Goal: Transaction & Acquisition: Purchase product/service

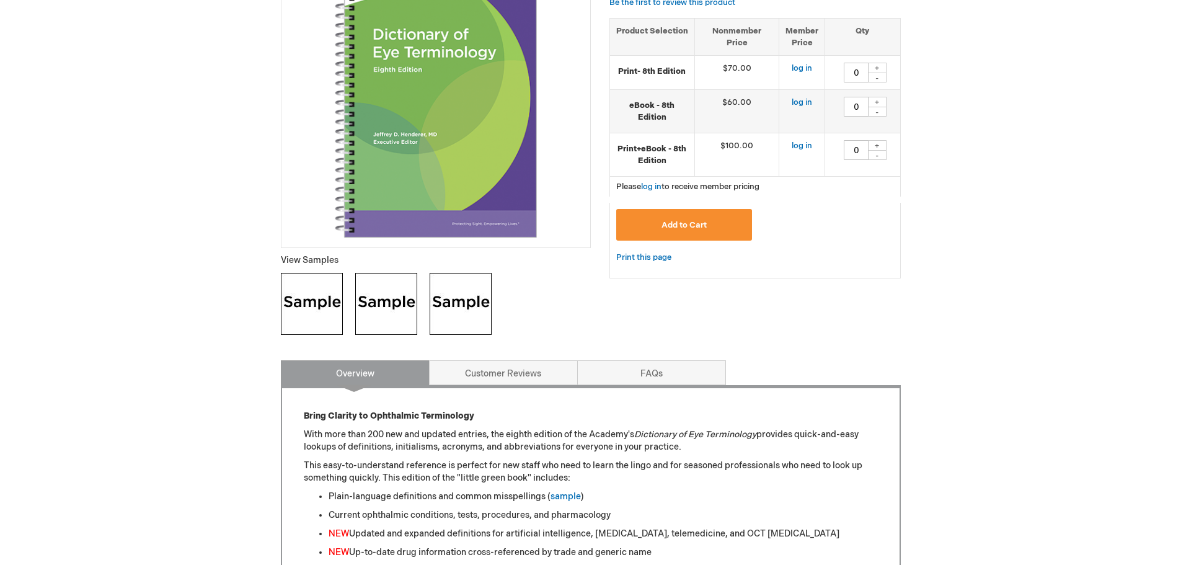
scroll to position [372, 0]
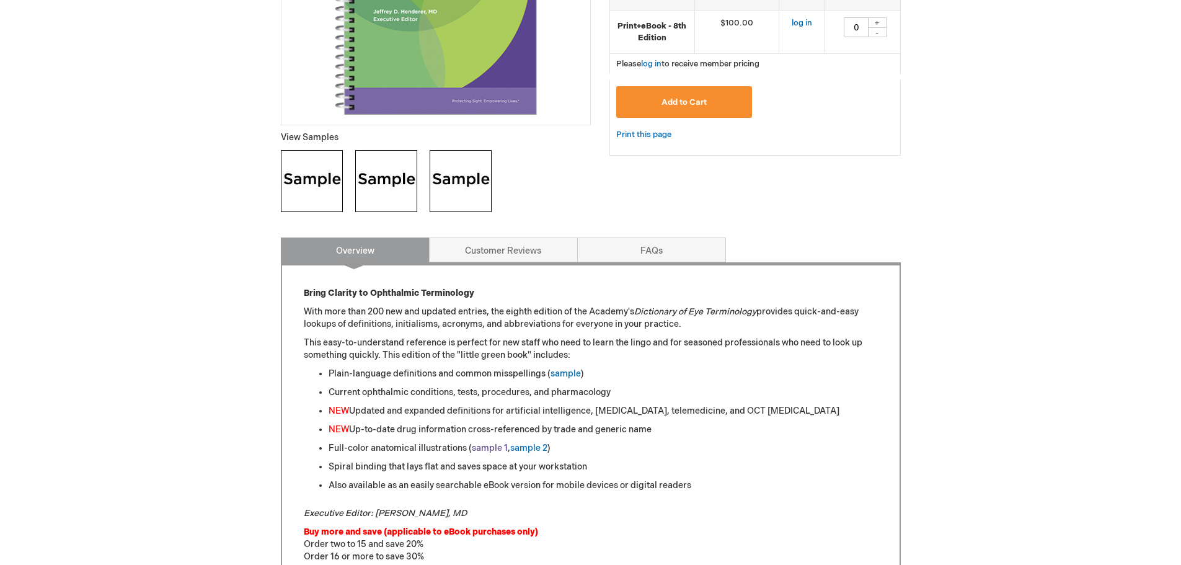
click at [487, 446] on link "sample 1" at bounding box center [490, 448] width 36 height 11
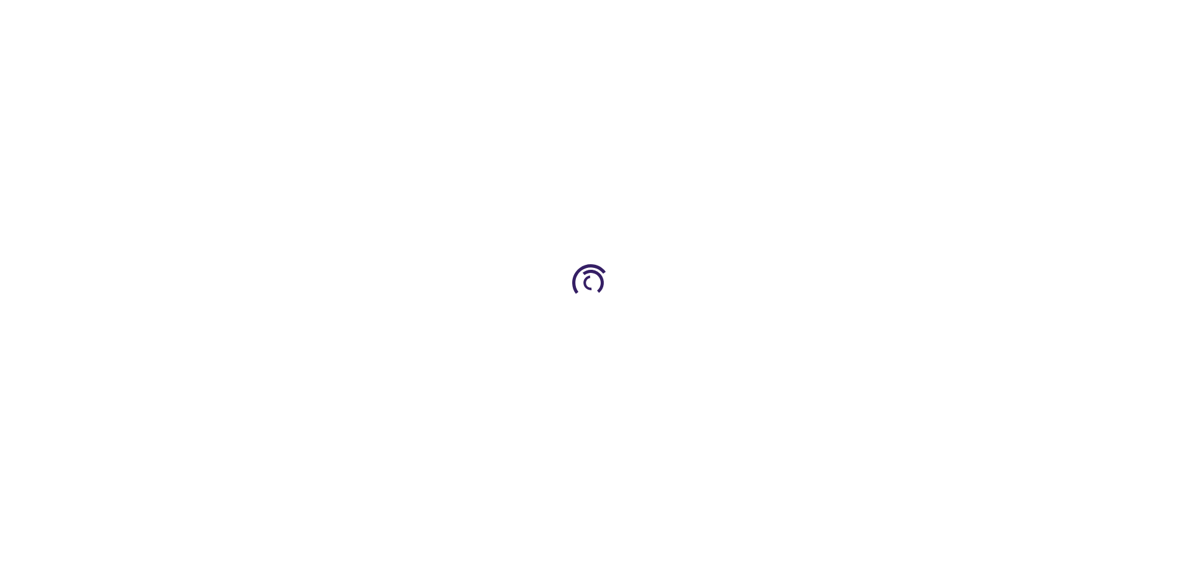
type input "0"
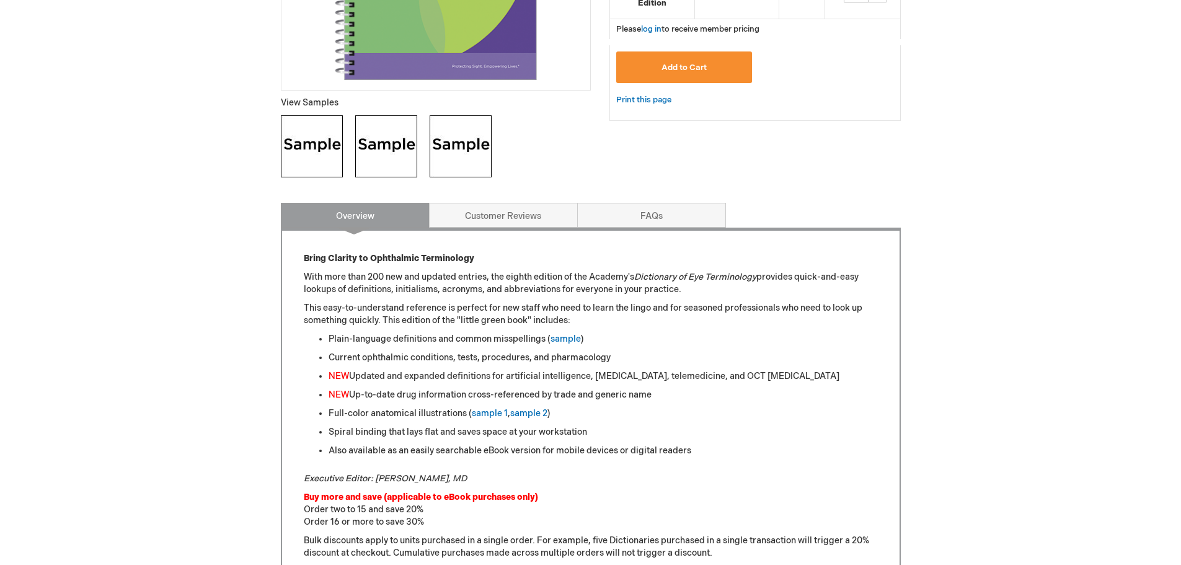
scroll to position [435, 0]
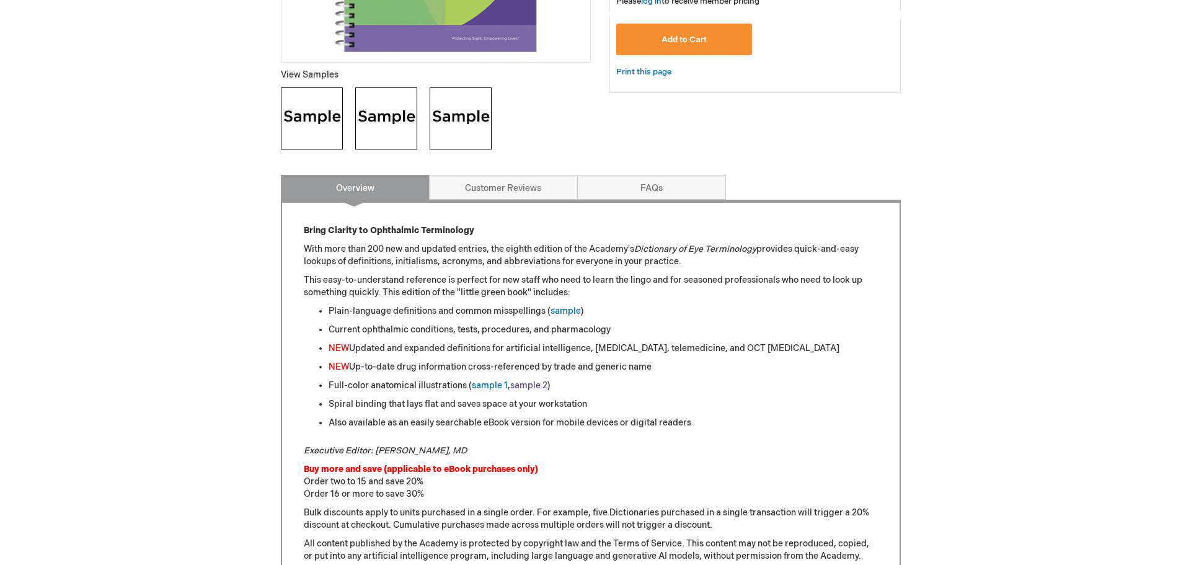
click at [520, 384] on link "sample 2" at bounding box center [528, 385] width 37 height 11
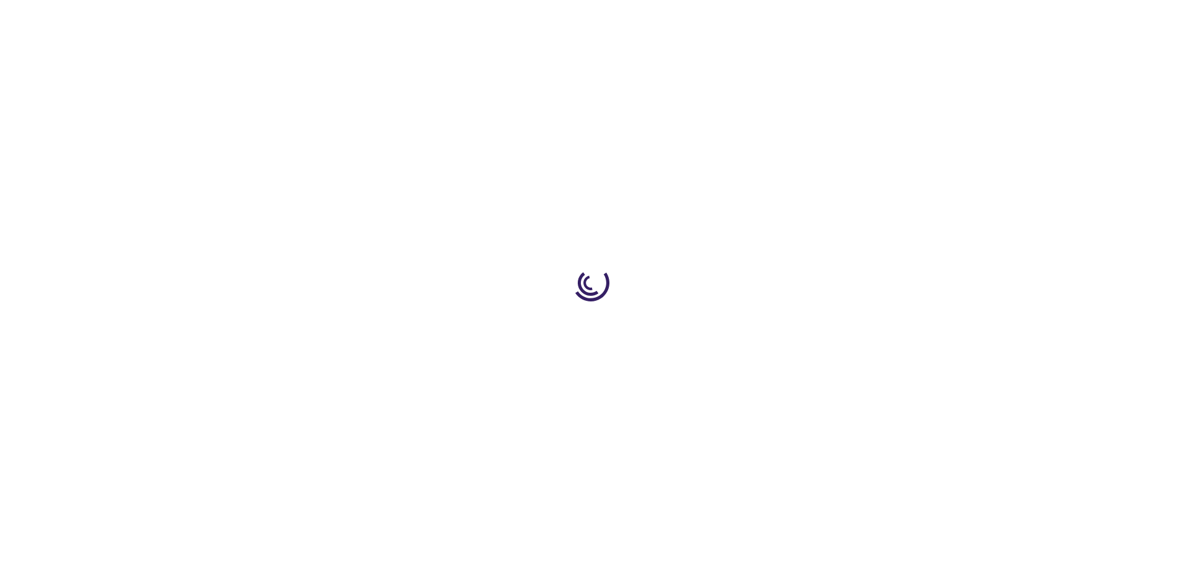
type input "0"
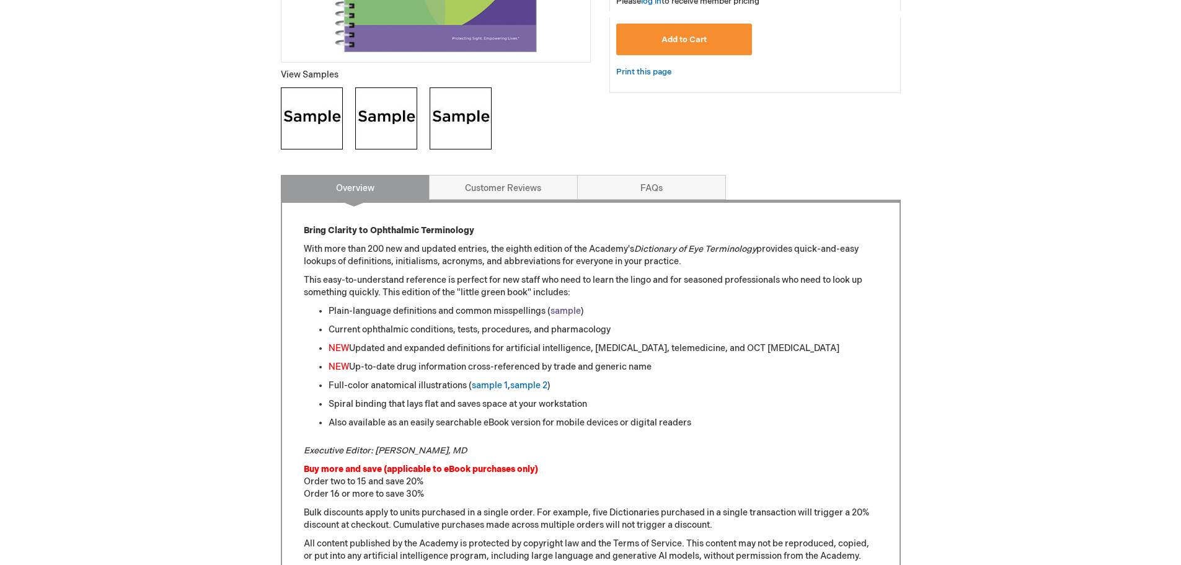
click at [562, 311] on link "sample" at bounding box center [566, 311] width 30 height 11
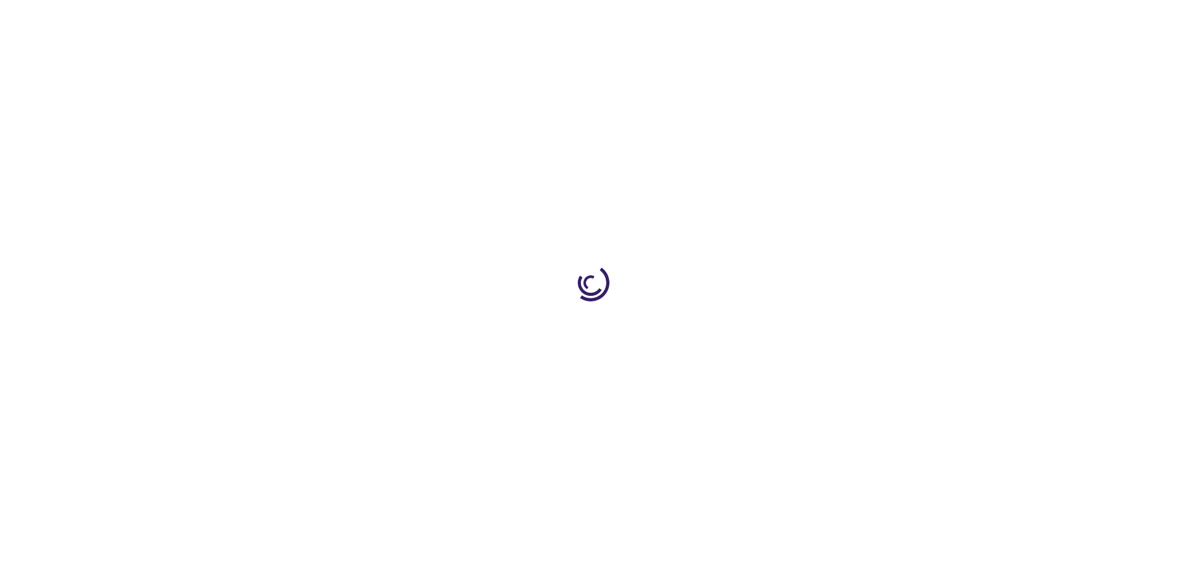
type input "0"
